Goal: Transaction & Acquisition: Purchase product/service

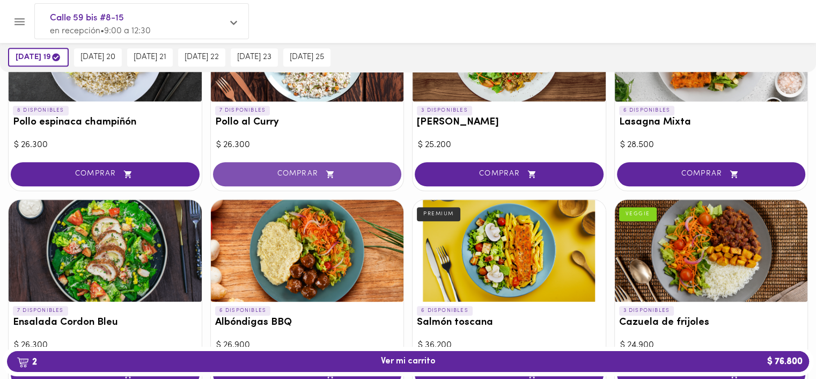
scroll to position [805, 0]
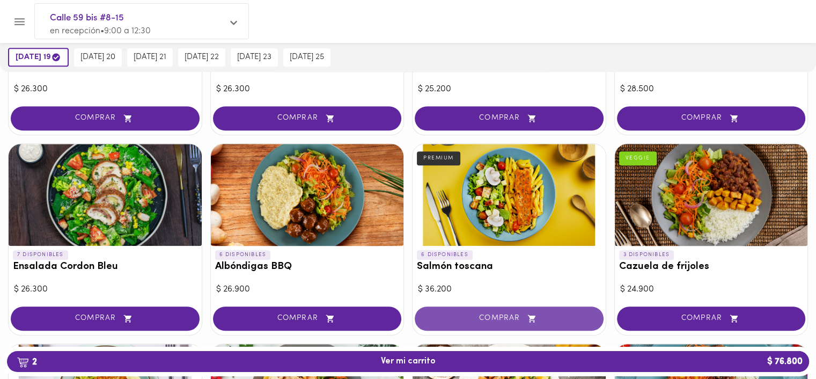
click at [481, 309] on button "COMPRAR" at bounding box center [509, 318] width 189 height 24
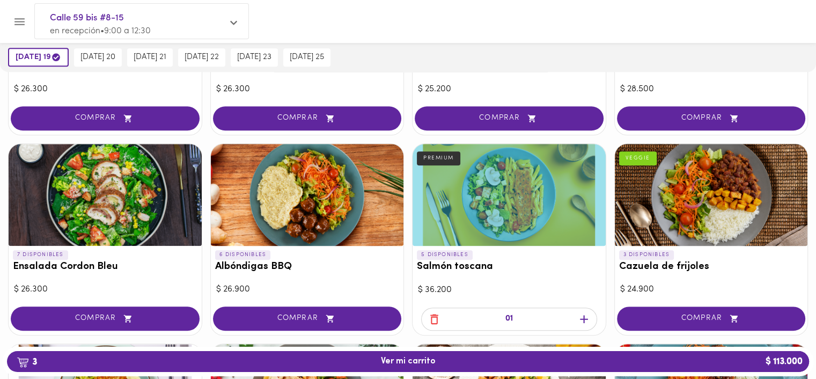
click at [580, 316] on icon "button" at bounding box center [583, 318] width 13 height 13
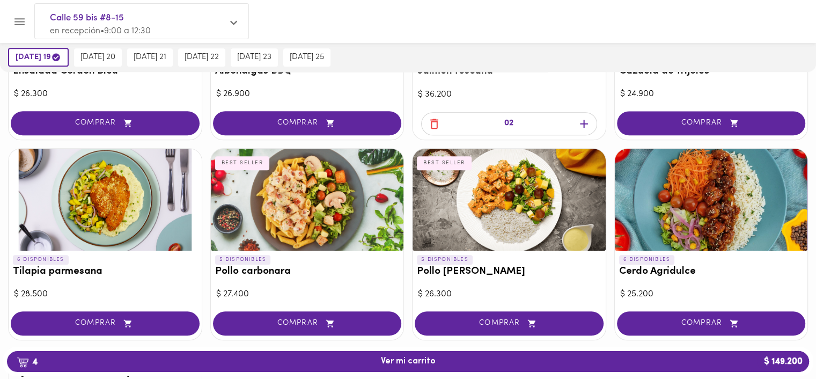
scroll to position [1019, 0]
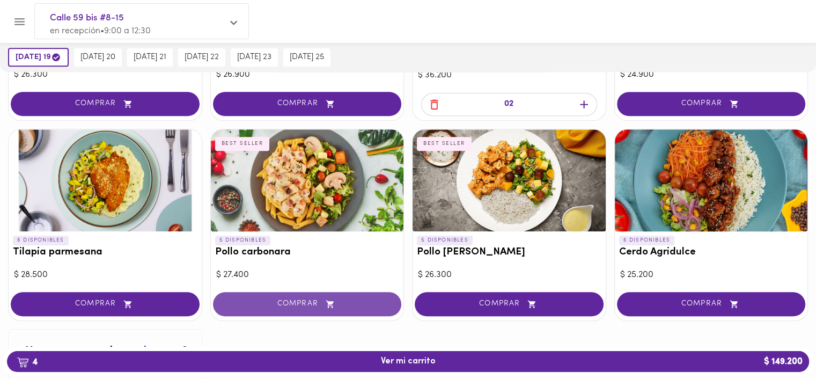
click at [340, 300] on span "COMPRAR" at bounding box center [307, 303] width 162 height 9
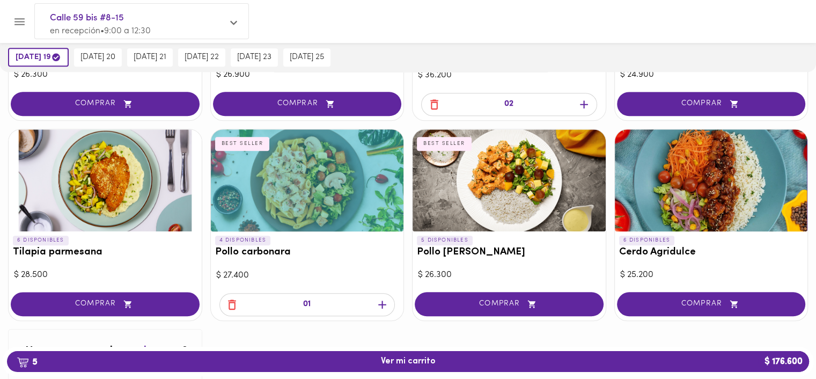
click at [382, 298] on icon "button" at bounding box center [382, 304] width 13 height 13
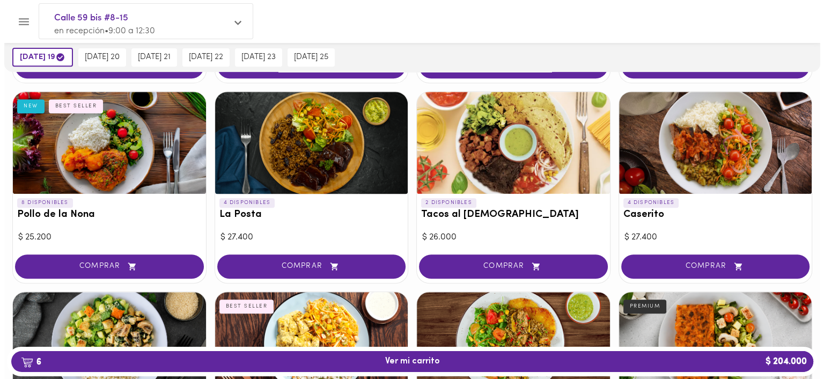
scroll to position [376, 0]
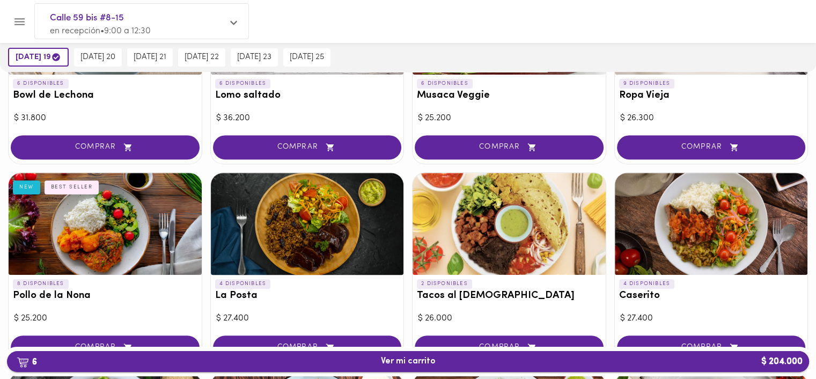
click at [422, 359] on span "6 Ver mi carrito $ 204.000" at bounding box center [408, 361] width 55 height 10
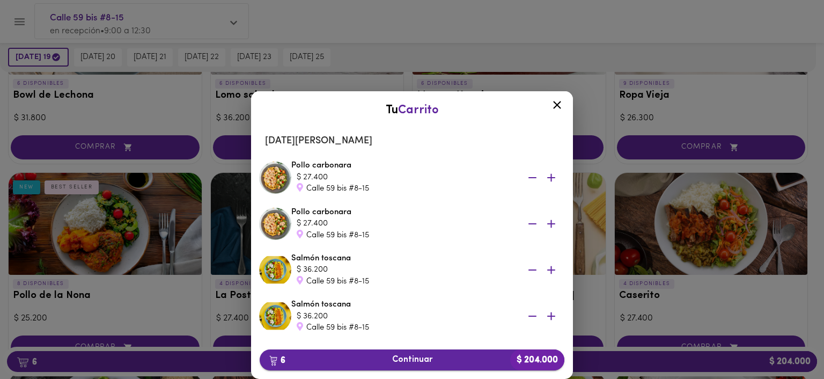
click at [466, 361] on span "6 Continuar $ 204.000" at bounding box center [412, 360] width 288 height 10
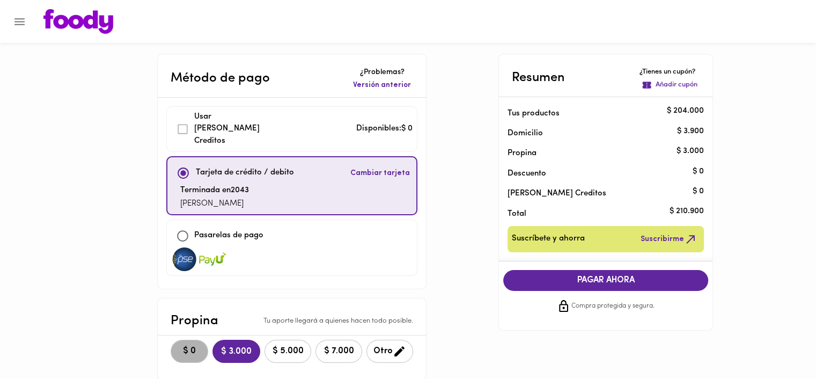
click at [195, 346] on span "$ 0" at bounding box center [190, 351] width 24 height 10
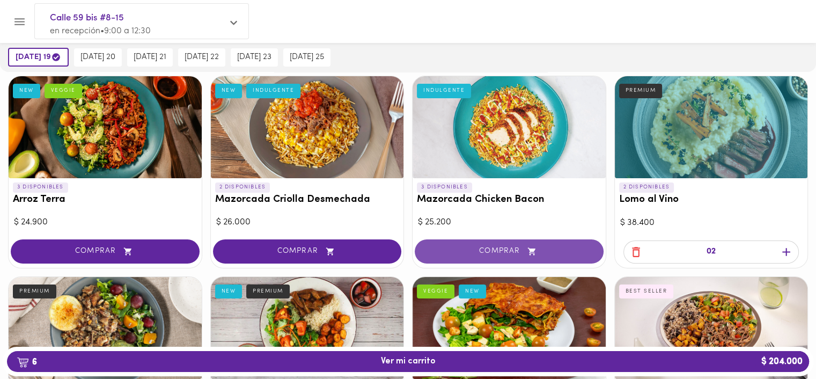
scroll to position [54, 0]
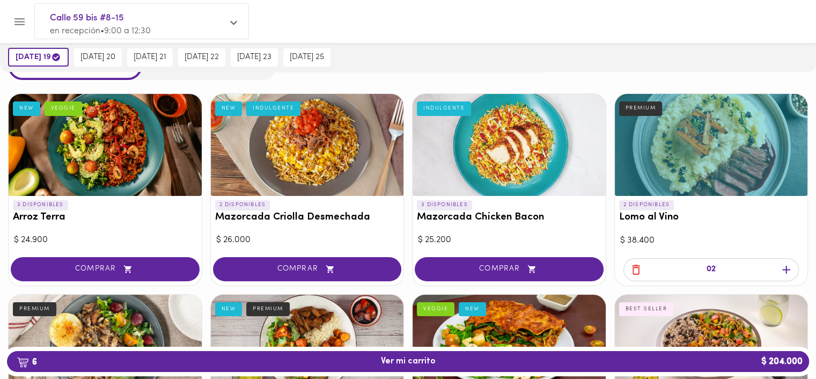
click at [637, 270] on icon "button" at bounding box center [635, 269] width 13 height 13
drag, startPoint x: 747, startPoint y: 147, endPoint x: 699, endPoint y: 72, distance: 89.3
click at [630, 268] on icon "button" at bounding box center [635, 269] width 13 height 13
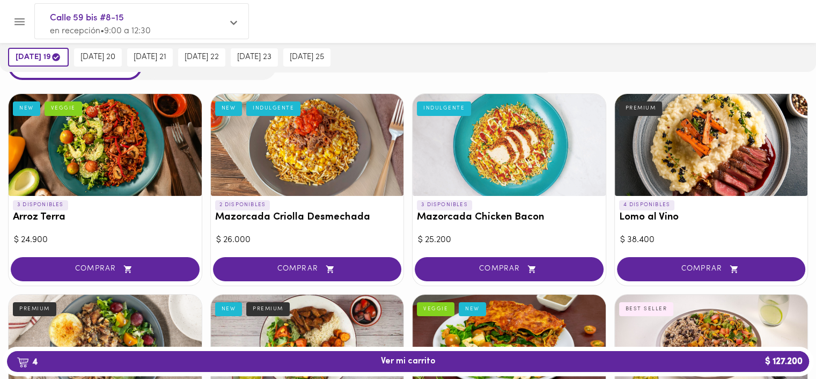
drag, startPoint x: 718, startPoint y: 169, endPoint x: 688, endPoint y: 56, distance: 116.6
click at [688, 56] on div "[DATE] 19 [DATE] 20 [DATE] 21 [DATE] 22 [DATE] 23 [DATE] 25" at bounding box center [408, 57] width 816 height 30
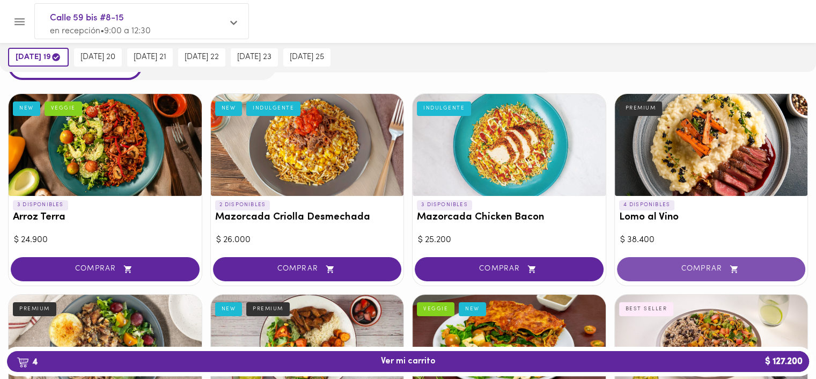
click at [743, 267] on span "COMPRAR" at bounding box center [711, 269] width 162 height 9
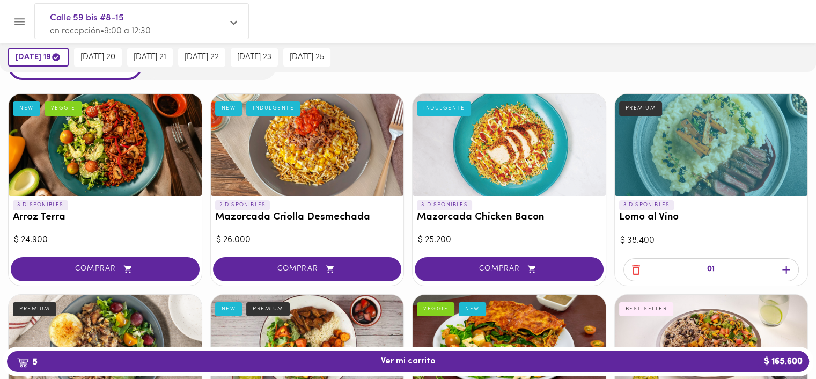
click at [795, 263] on div "01" at bounding box center [711, 269] width 176 height 23
click at [792, 266] on icon "button" at bounding box center [786, 269] width 13 height 13
